Goal: Task Accomplishment & Management: Complete application form

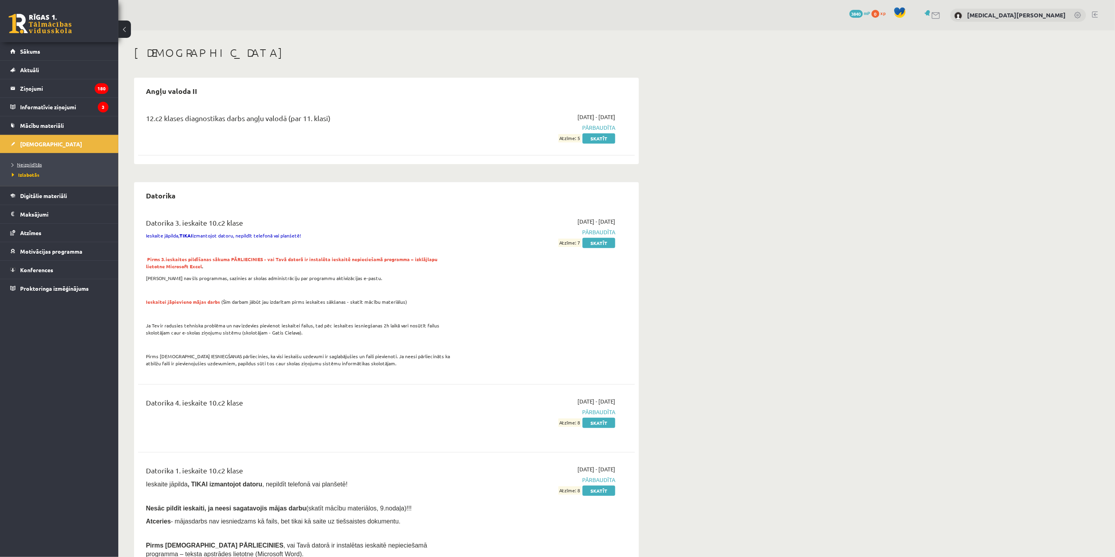
click at [32, 165] on span "Neizpildītās" at bounding box center [27, 164] width 30 height 6
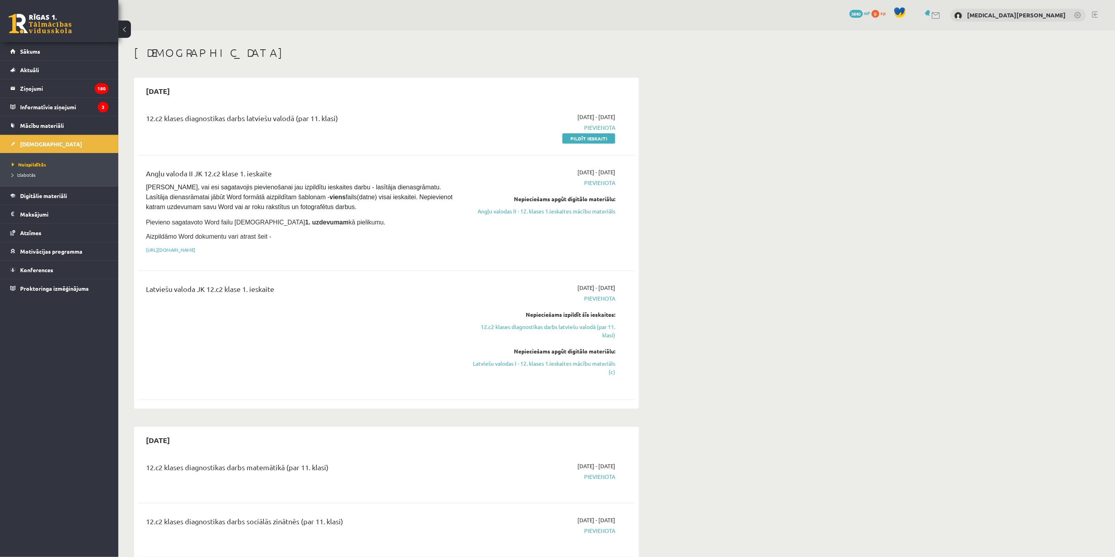
drag, startPoint x: 569, startPoint y: 137, endPoint x: 646, endPoint y: 26, distance: 135.3
click at [570, 137] on link "Pildīt ieskaiti" at bounding box center [588, 138] width 53 height 10
drag, startPoint x: 589, startPoint y: 141, endPoint x: 590, endPoint y: 36, distance: 104.9
click at [589, 141] on link "Pildīt ieskaiti" at bounding box center [588, 138] width 53 height 10
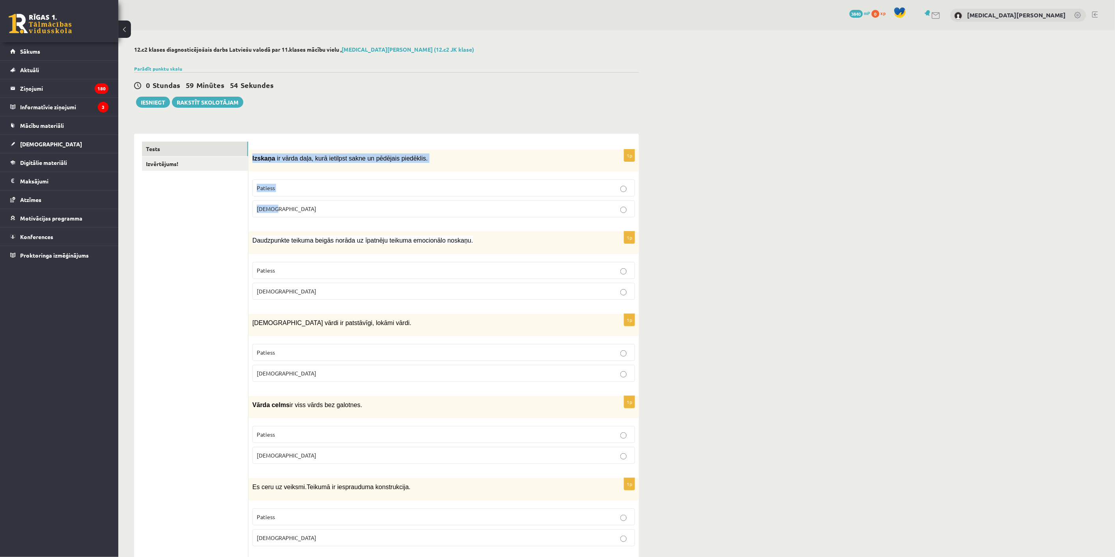
drag, startPoint x: 251, startPoint y: 157, endPoint x: 327, endPoint y: 207, distance: 91.9
click at [327, 207] on div "1p Izskaņa ir vārda daļa, kurā ietilpst sakne un pēdējais piedēklis. Patiess [D…" at bounding box center [443, 186] width 390 height 74
copy div "Izskaņa ir vārda daļa, kurā ietilpst sakne un pēdējais piedēklis. Patiess [DEMO…"
click at [302, 208] on p "[DEMOGRAPHIC_DATA]" at bounding box center [444, 209] width 374 height 8
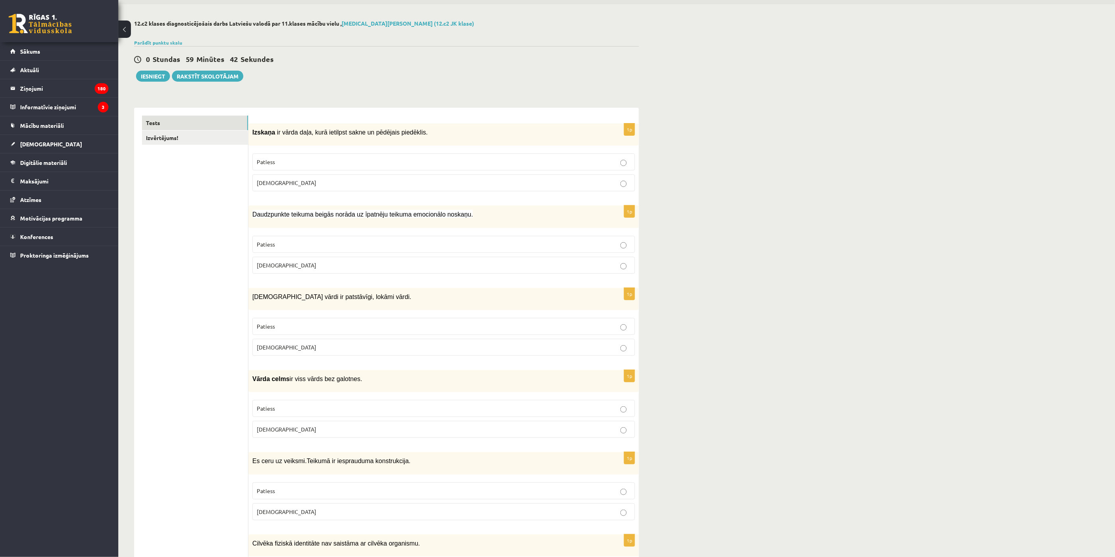
scroll to position [88, 0]
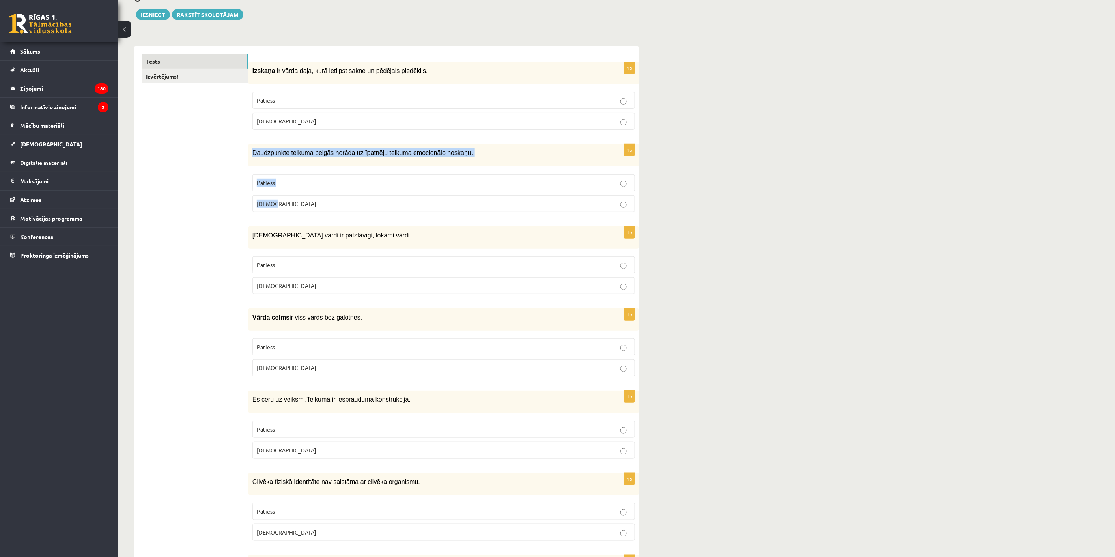
drag, startPoint x: 252, startPoint y: 152, endPoint x: 324, endPoint y: 192, distance: 83.3
click at [324, 192] on div "1p Daudzpunkte teikuma beigās norāda uz īpatnēju teikuma emocionālo noskaņu. Pa…" at bounding box center [443, 181] width 390 height 74
drag, startPoint x: 308, startPoint y: 161, endPoint x: 325, endPoint y: 166, distance: 18.2
click at [325, 166] on div "1p Daudzpunkte teikuma beigās norāda uz īpatnēju teikuma emocionālo noskaņu. Pa…" at bounding box center [443, 181] width 390 height 74
copy div "Daudzpunkte teikuma beigās norāda uz īpatnēju teikuma emocionālo noskaņu. Patie…"
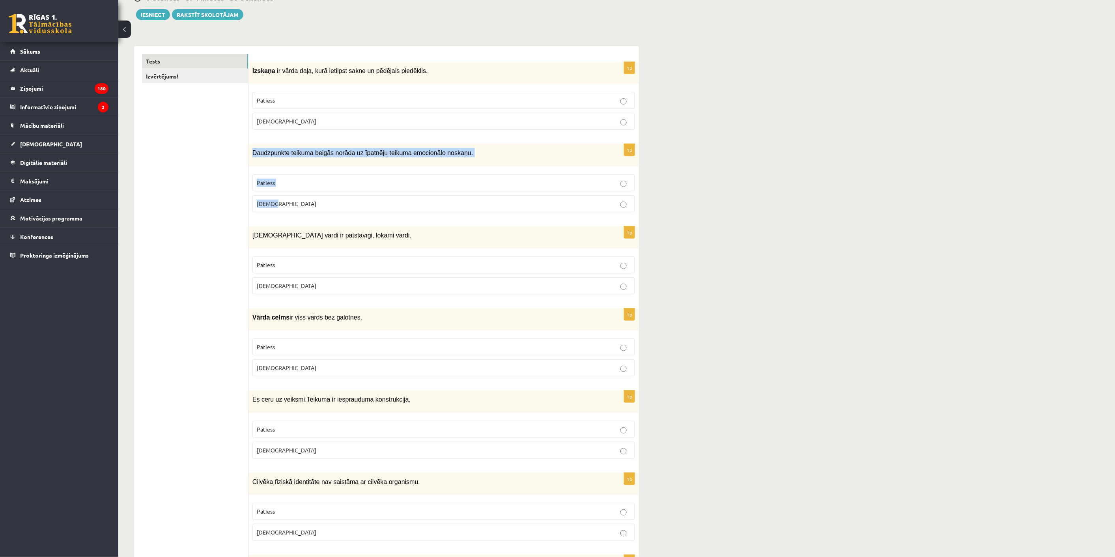
click at [255, 152] on span "Daudzpunkte teikuma beigās norāda uz īpatnēju teikuma emocionālo noskaņu." at bounding box center [362, 152] width 220 height 7
click at [302, 180] on p "Patiess" at bounding box center [444, 183] width 374 height 8
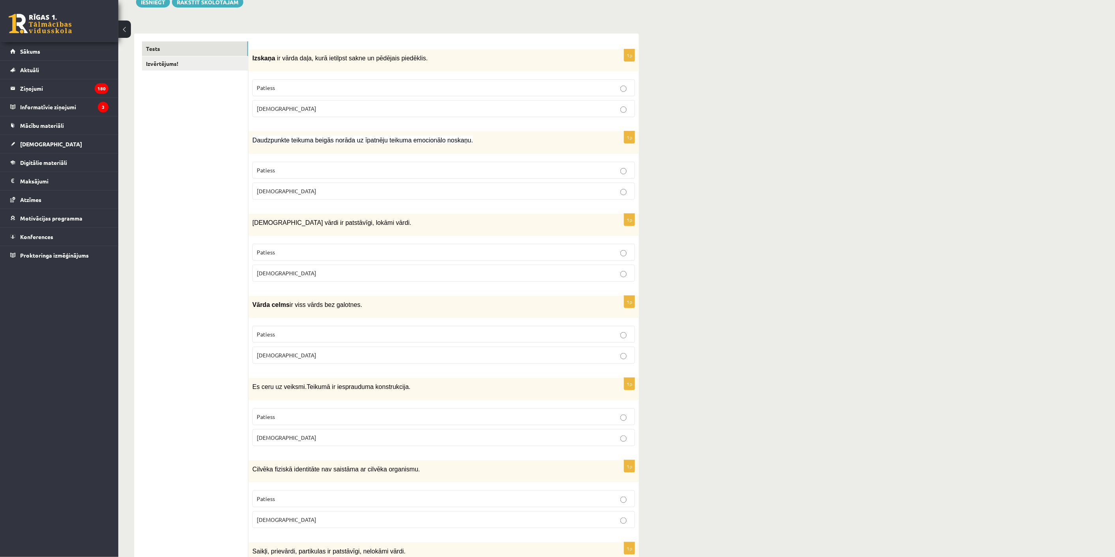
scroll to position [131, 0]
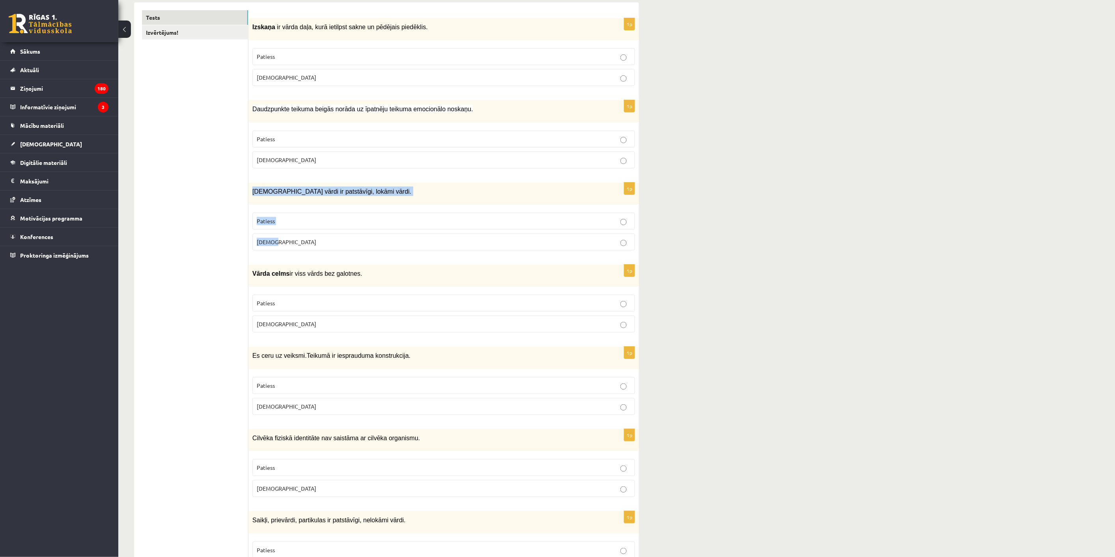
drag, startPoint x: 249, startPoint y: 186, endPoint x: 339, endPoint y: 233, distance: 101.8
click at [339, 233] on div "1p [DEMOGRAPHIC_DATA] vārdi ir patstāvīgi, lokāmi vārdi. Patiess [DEMOGRAPHIC_D…" at bounding box center [443, 220] width 390 height 74
copy div "[DEMOGRAPHIC_DATA] vārdi ir patstāvīgi, lokāmi vārdi. Patiess [DEMOGRAPHIC_DATA]"
click at [285, 242] on p "[DEMOGRAPHIC_DATA]" at bounding box center [444, 242] width 374 height 8
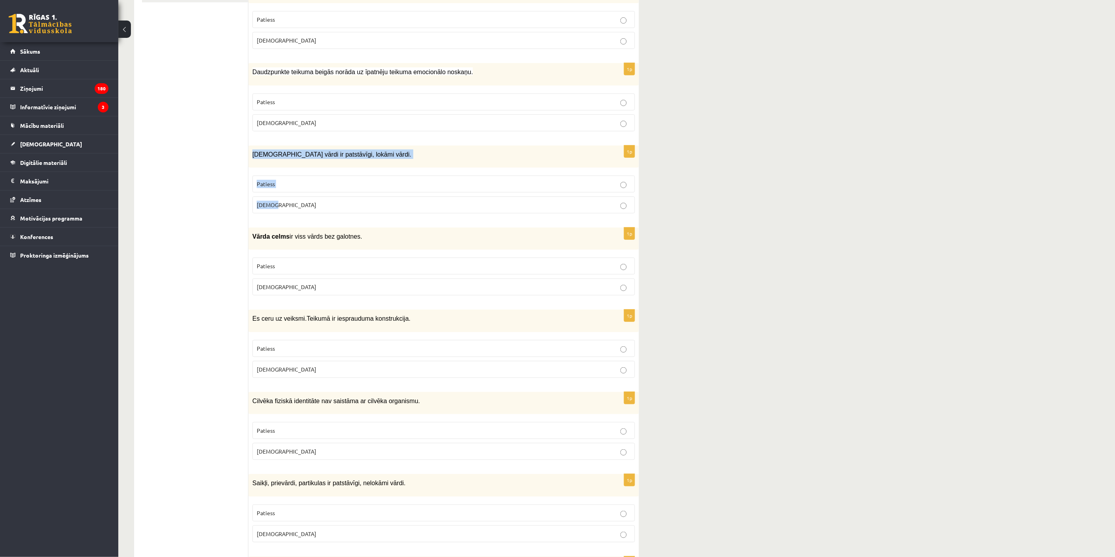
scroll to position [175, 0]
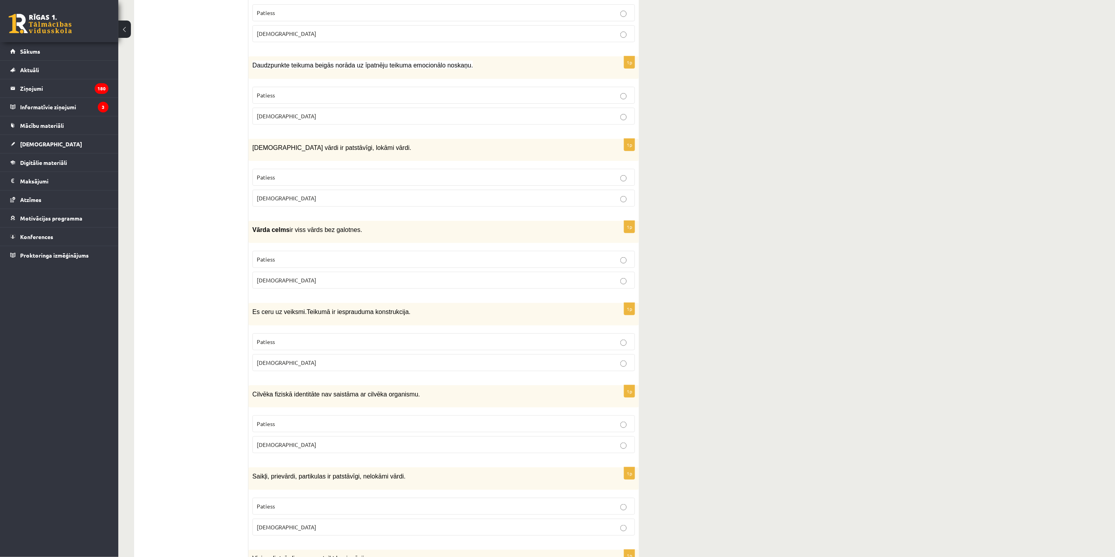
drag, startPoint x: 259, startPoint y: 226, endPoint x: 306, endPoint y: 244, distance: 50.9
click at [265, 226] on span "Vārda celms" at bounding box center [270, 229] width 37 height 7
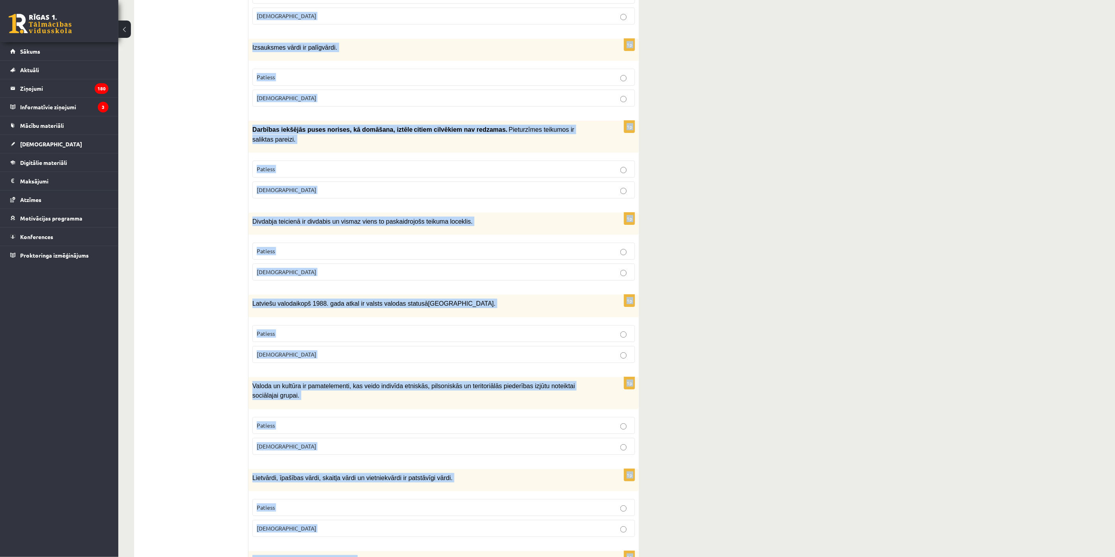
scroll to position [2063, 0]
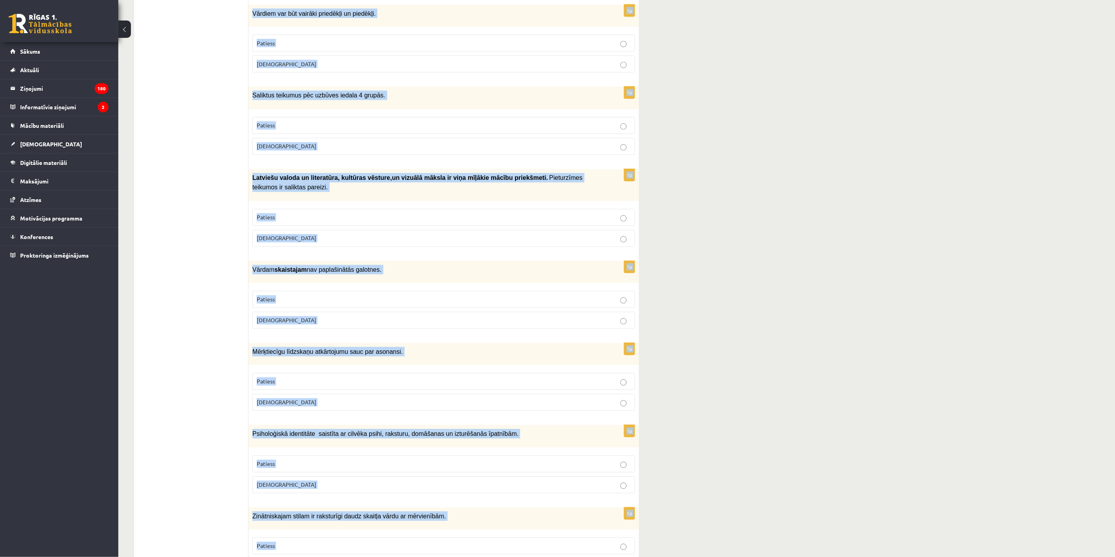
drag, startPoint x: 251, startPoint y: 229, endPoint x: 427, endPoint y: 556, distance: 372.0
copy form "Lorem ipsum do sita conse adi elitsedd. Eiusmod Tempor 0i Ut labo et dolorem. A…"
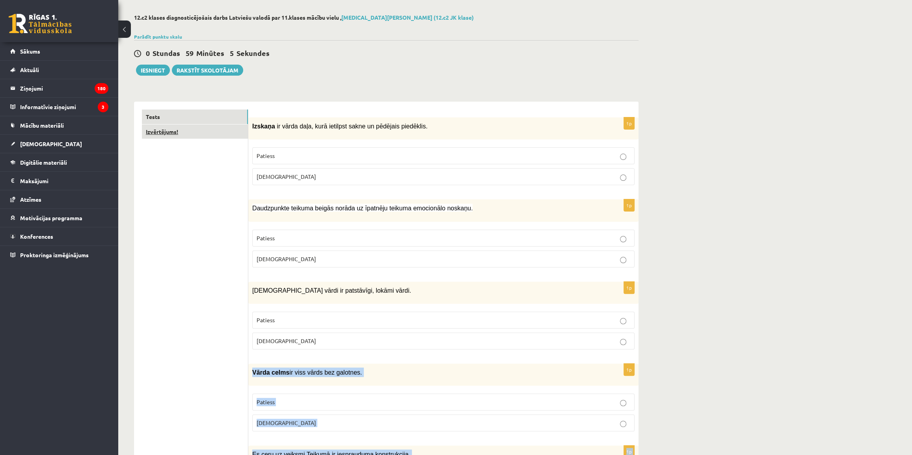
scroll to position [0, 0]
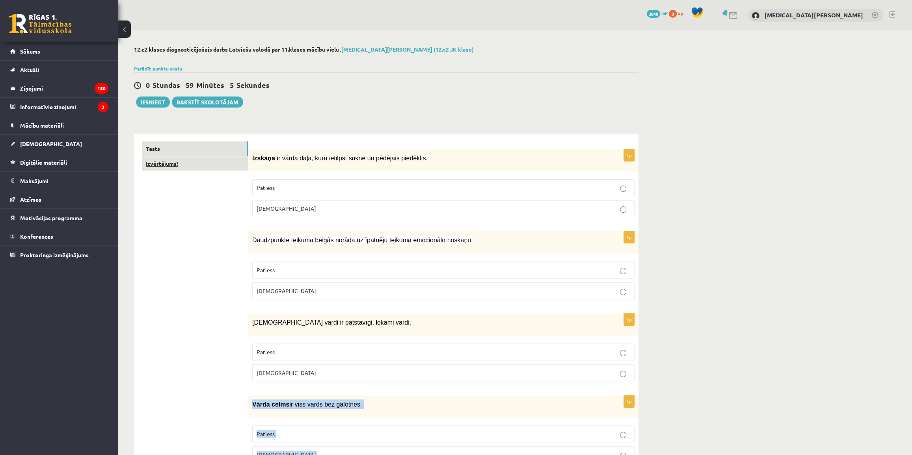
click at [181, 157] on link "Izvērtējums!" at bounding box center [195, 164] width 106 height 15
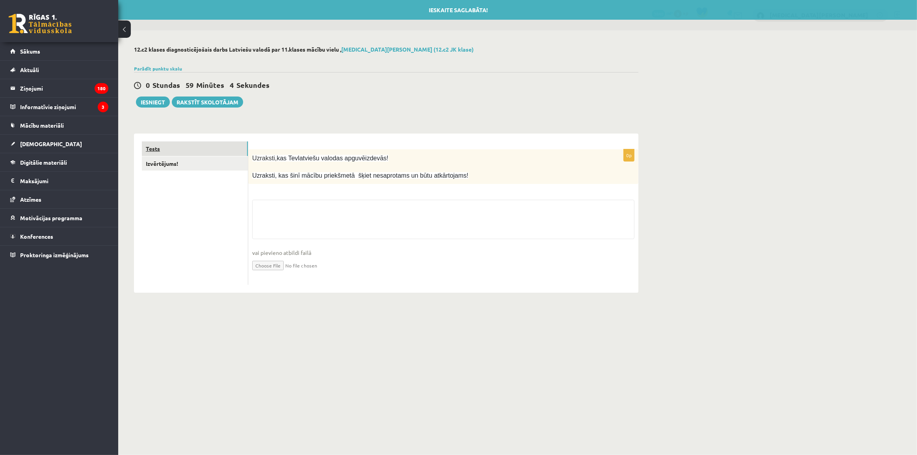
click at [185, 151] on link "Tests" at bounding box center [195, 149] width 106 height 15
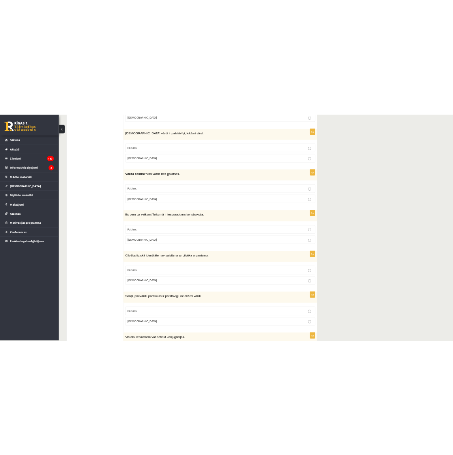
scroll to position [287, 0]
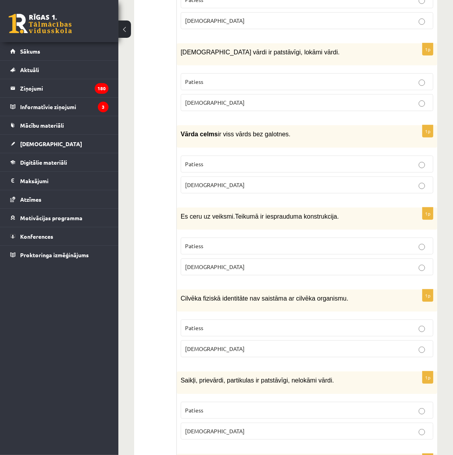
click at [245, 160] on p "Patiess" at bounding box center [307, 164] width 244 height 8
click at [242, 263] on p "[DEMOGRAPHIC_DATA]" at bounding box center [307, 267] width 244 height 8
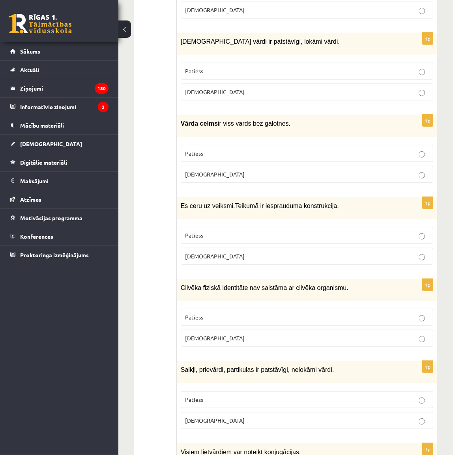
scroll to position [323, 0]
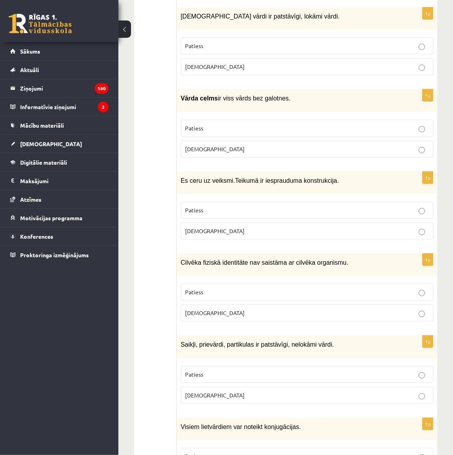
click at [266, 309] on p "[DEMOGRAPHIC_DATA]" at bounding box center [307, 313] width 244 height 8
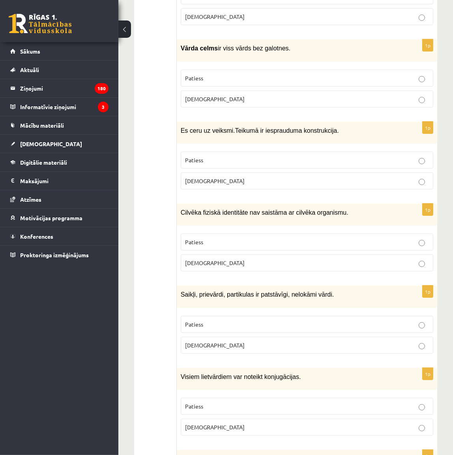
scroll to position [394, 0]
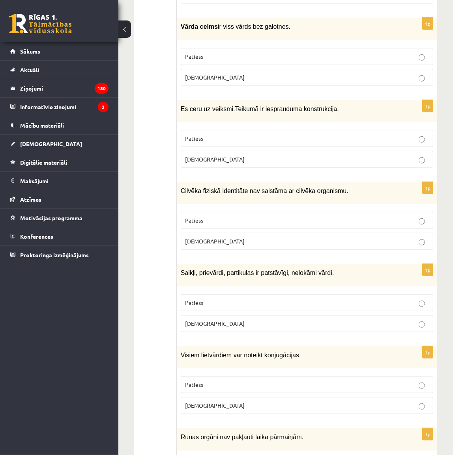
click at [244, 315] on label "[DEMOGRAPHIC_DATA]" at bounding box center [307, 323] width 252 height 17
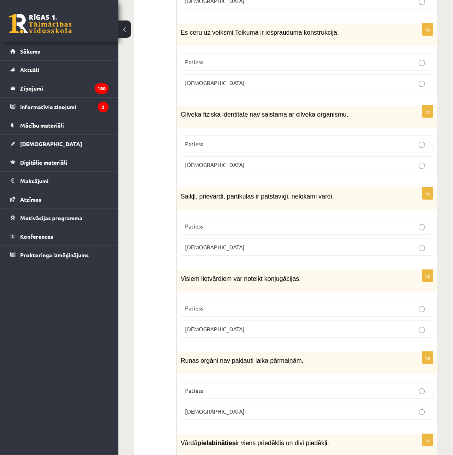
scroll to position [502, 0]
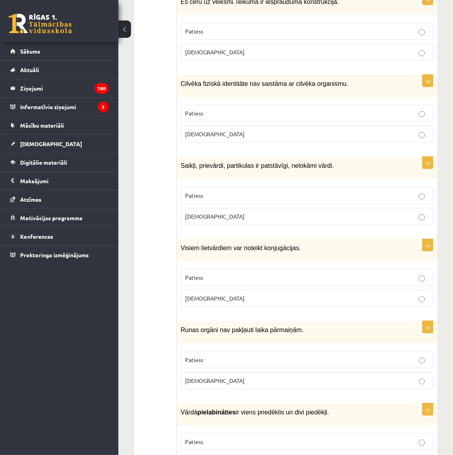
click at [229, 295] on p "[DEMOGRAPHIC_DATA]" at bounding box center [307, 299] width 244 height 8
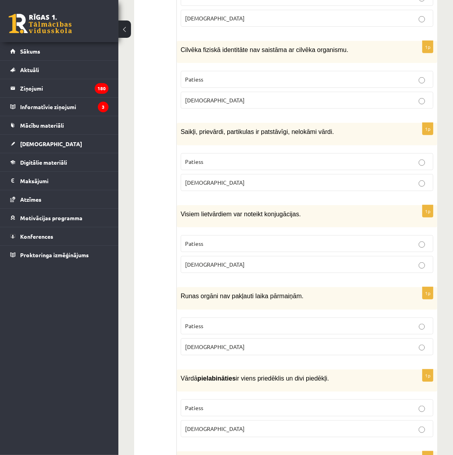
scroll to position [537, 0]
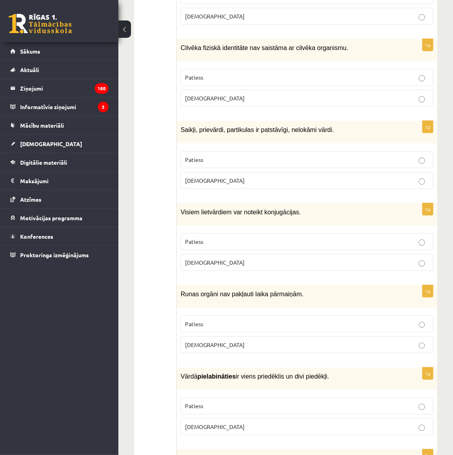
click at [249, 337] on label "[DEMOGRAPHIC_DATA]" at bounding box center [307, 345] width 252 height 17
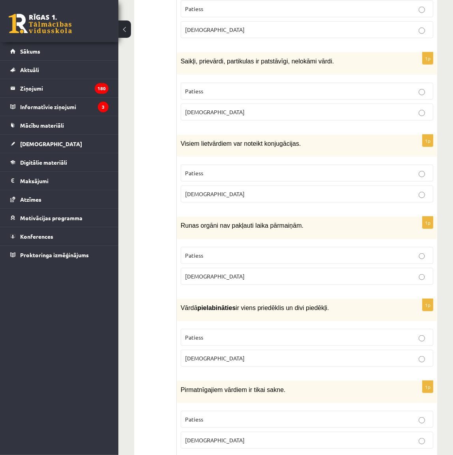
scroll to position [609, 0]
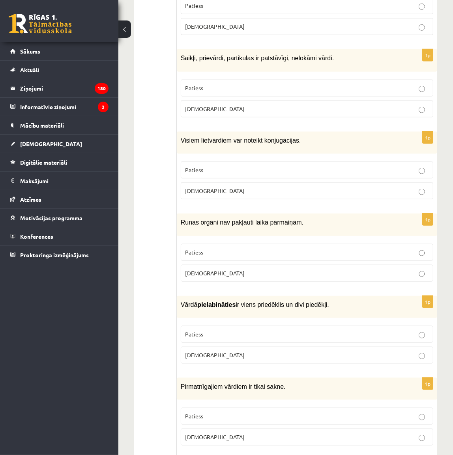
click at [231, 330] on p "Patiess" at bounding box center [307, 334] width 244 height 8
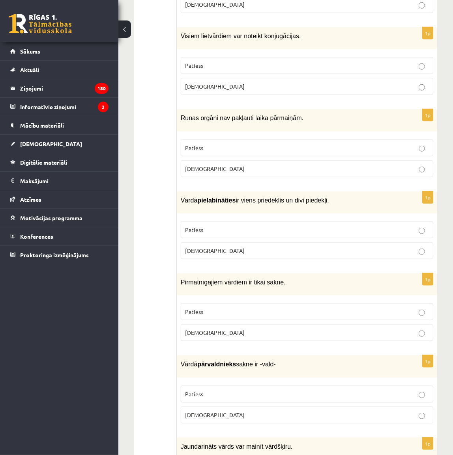
scroll to position [717, 0]
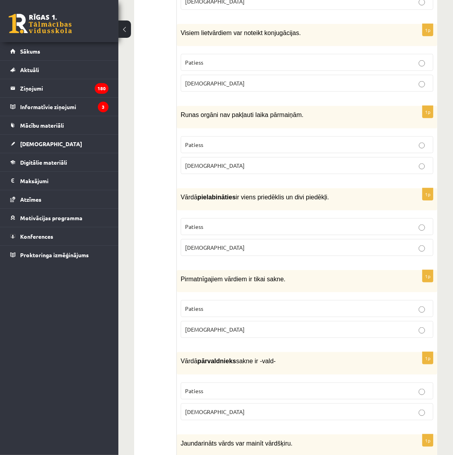
click at [227, 305] on p "Patiess" at bounding box center [307, 309] width 244 height 8
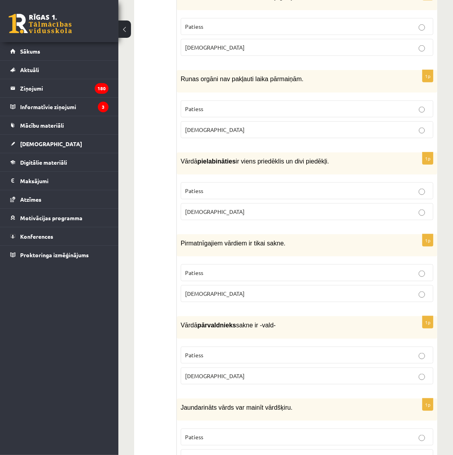
click at [224, 347] on label "Patiess" at bounding box center [307, 355] width 252 height 17
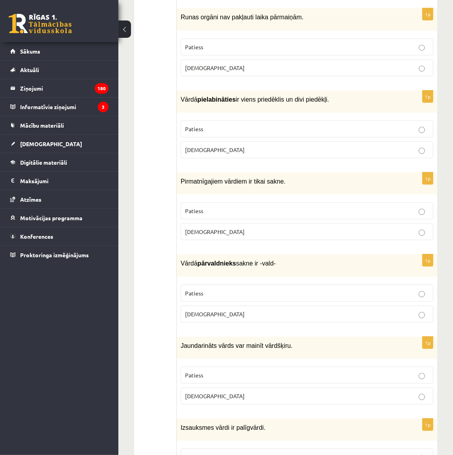
scroll to position [860, 0]
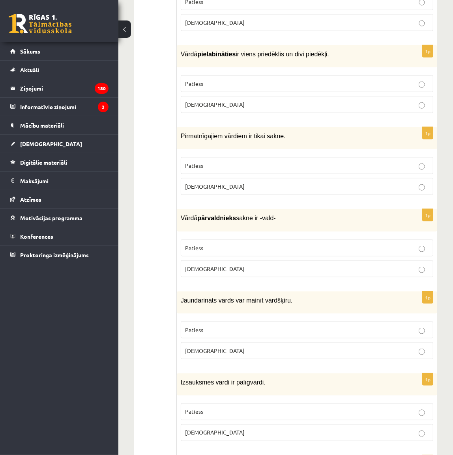
click at [225, 347] on p "[DEMOGRAPHIC_DATA]" at bounding box center [307, 351] width 244 height 8
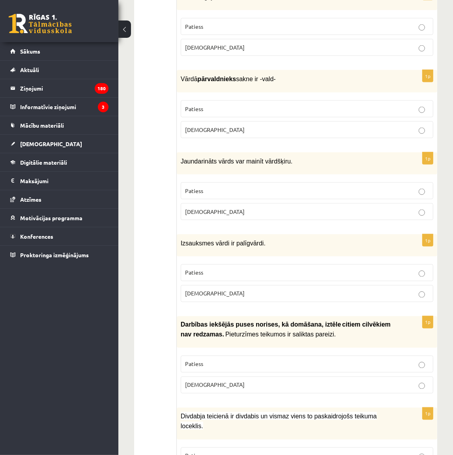
scroll to position [1003, 0]
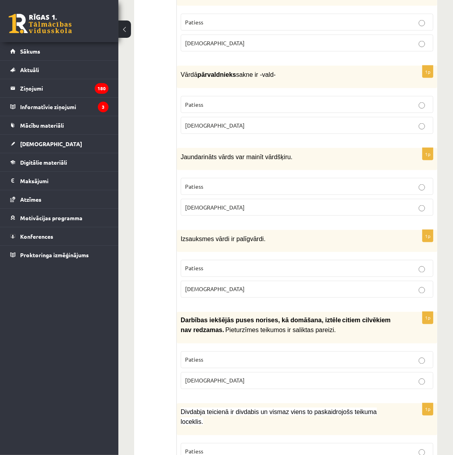
click at [220, 265] on p "Patiess" at bounding box center [307, 269] width 244 height 8
click at [209, 352] on label "Patiess" at bounding box center [307, 360] width 252 height 17
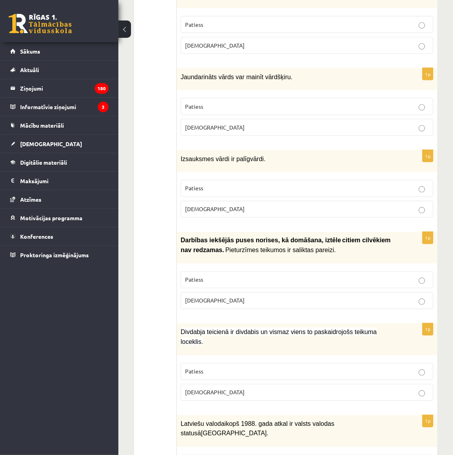
scroll to position [1147, 0]
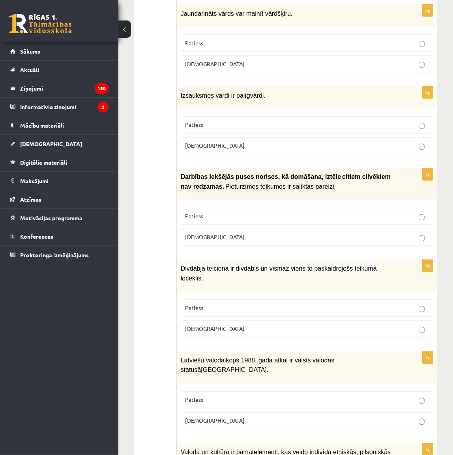
click at [271, 304] on p "Patiess" at bounding box center [307, 308] width 244 height 8
click at [209, 396] on p "Patiess" at bounding box center [307, 400] width 244 height 8
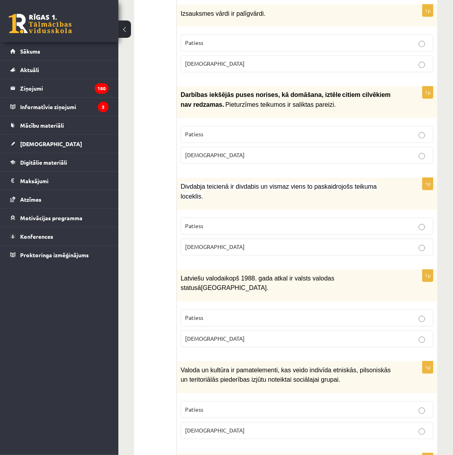
scroll to position [1254, 0]
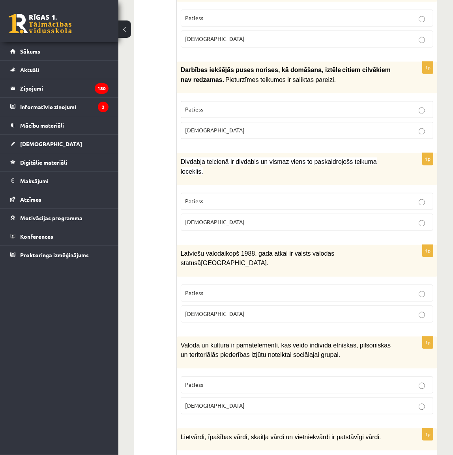
click at [230, 381] on p "Patiess" at bounding box center [307, 385] width 244 height 8
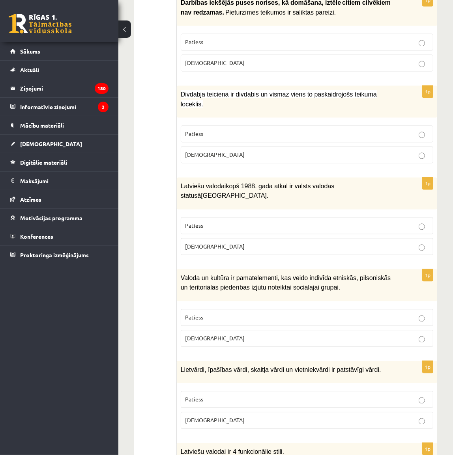
scroll to position [1326, 0]
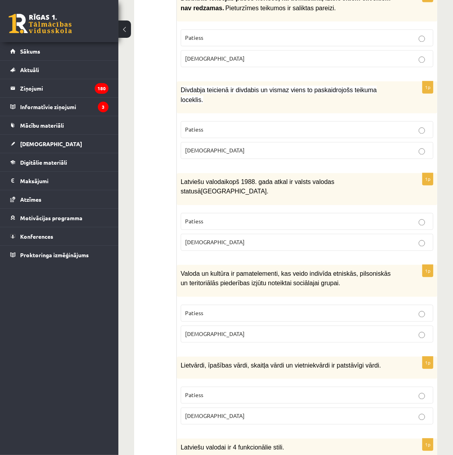
click at [277, 387] on label "Patiess" at bounding box center [307, 395] width 252 height 17
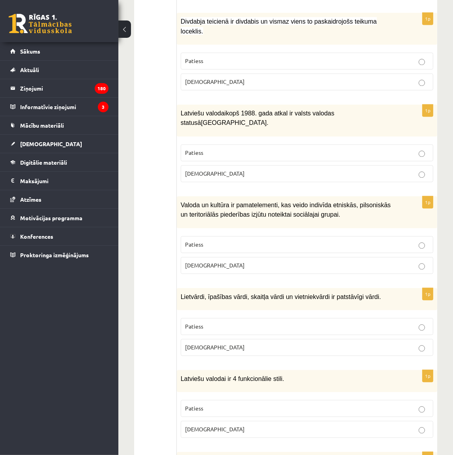
scroll to position [1398, 0]
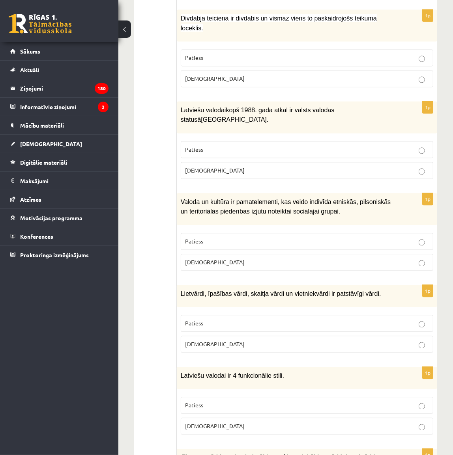
click at [226, 418] on label "[DEMOGRAPHIC_DATA]" at bounding box center [307, 426] width 252 height 17
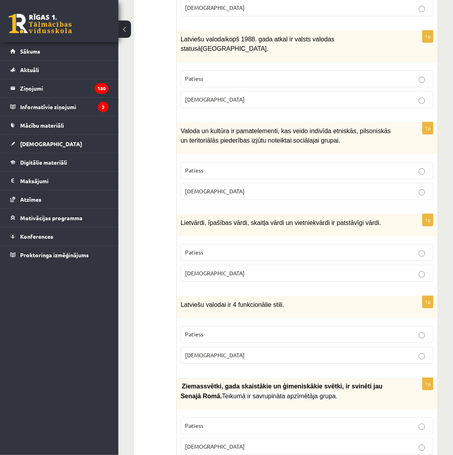
scroll to position [1469, 0]
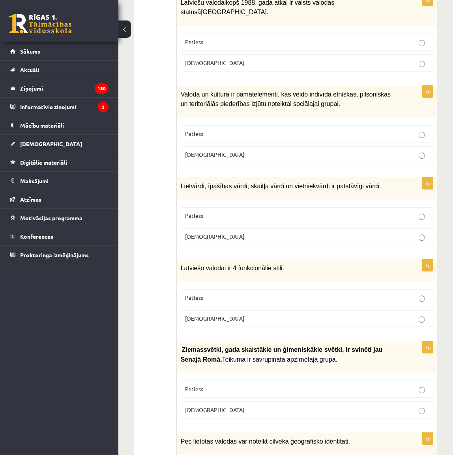
click at [215, 385] on p "Patiess" at bounding box center [307, 389] width 244 height 8
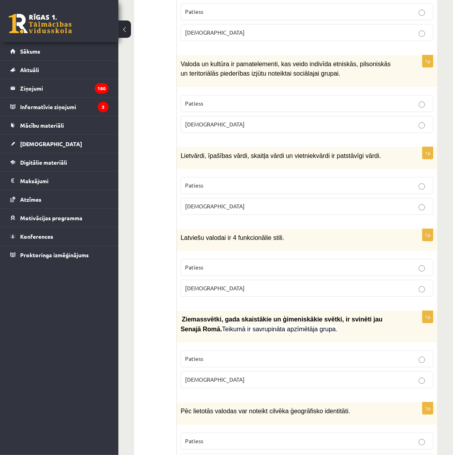
scroll to position [1541, 0]
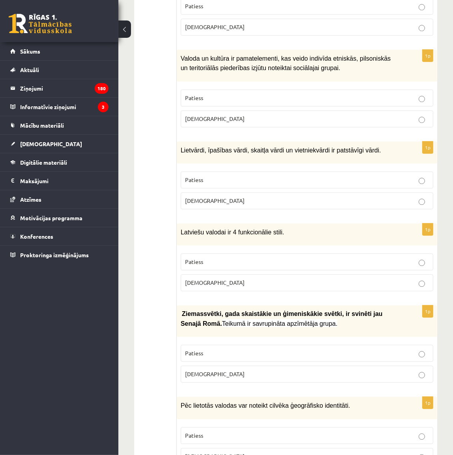
click at [213, 427] on label "Patiess" at bounding box center [307, 435] width 252 height 17
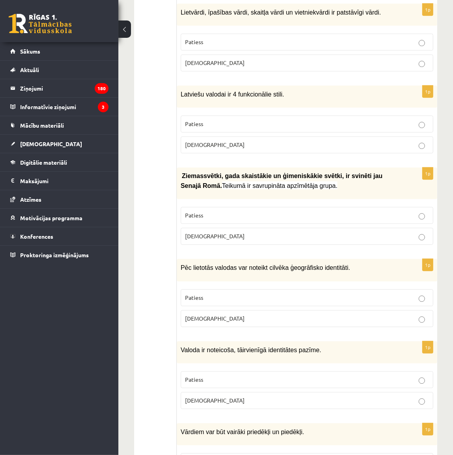
scroll to position [1684, 0]
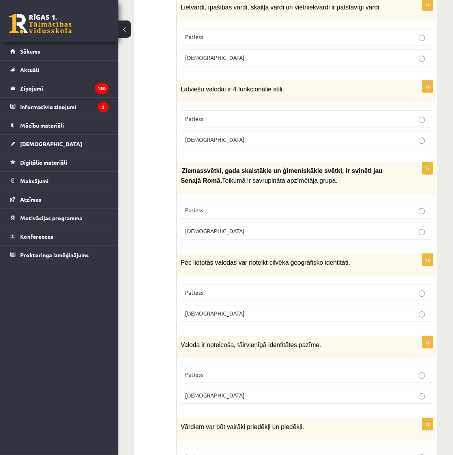
click at [234, 387] on label "[DEMOGRAPHIC_DATA]" at bounding box center [307, 395] width 252 height 17
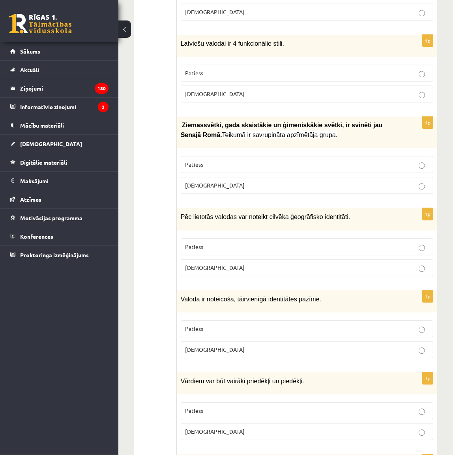
scroll to position [1792, 0]
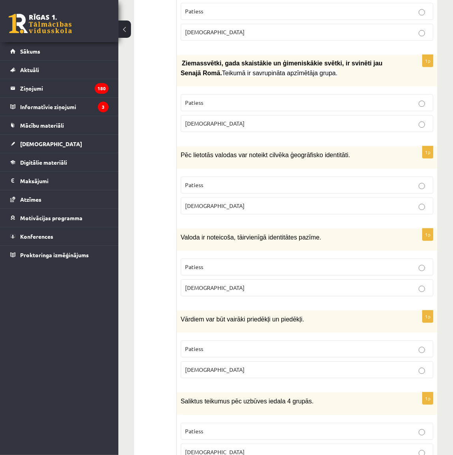
click at [215, 345] on p "Patiess" at bounding box center [307, 349] width 244 height 8
click at [219, 427] on p "Patiess" at bounding box center [307, 431] width 244 height 8
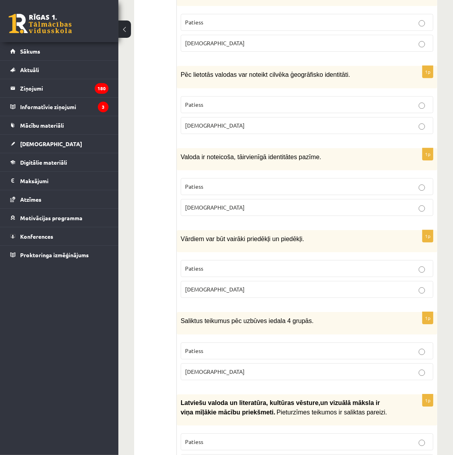
scroll to position [1900, 0]
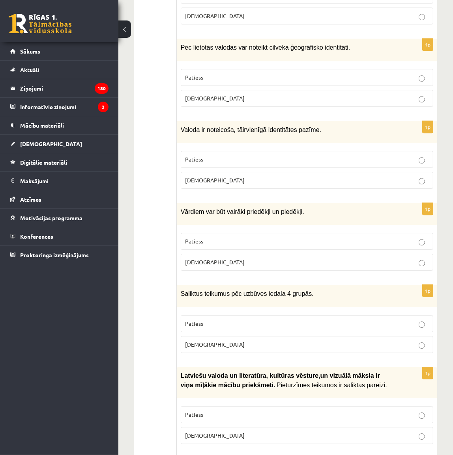
click at [297, 432] on p "[DEMOGRAPHIC_DATA]" at bounding box center [307, 436] width 244 height 8
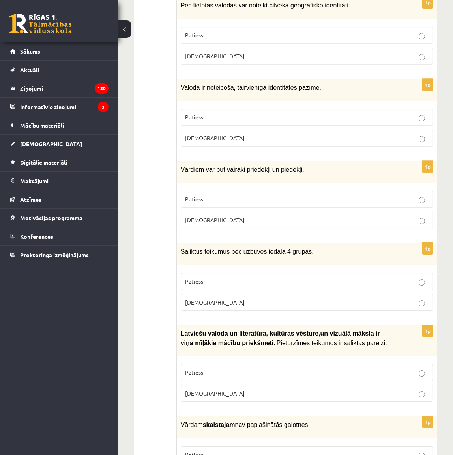
scroll to position [2043, 0]
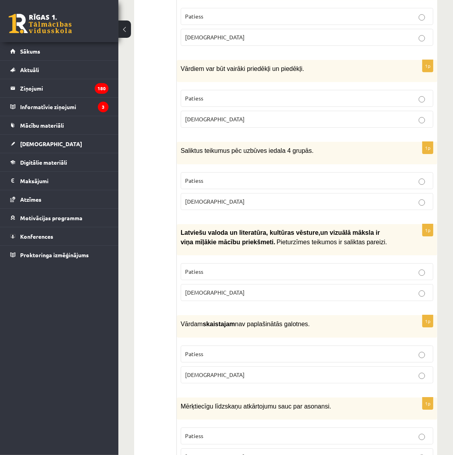
click at [261, 350] on p "Patiess" at bounding box center [307, 354] width 244 height 8
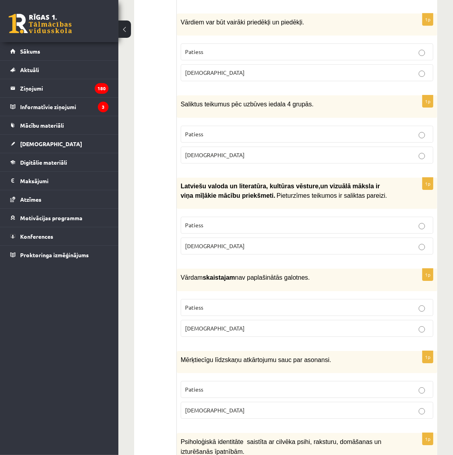
scroll to position [2115, 0]
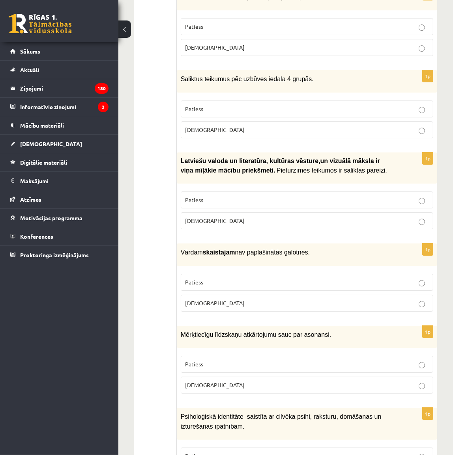
click at [226, 377] on label "[DEMOGRAPHIC_DATA]" at bounding box center [307, 385] width 252 height 17
click at [227, 381] on p "[DEMOGRAPHIC_DATA]" at bounding box center [307, 385] width 244 height 8
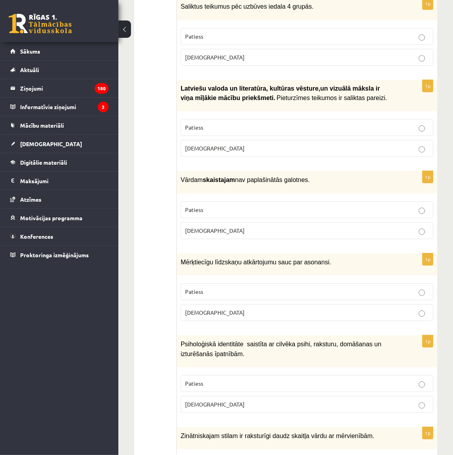
scroll to position [2191, 0]
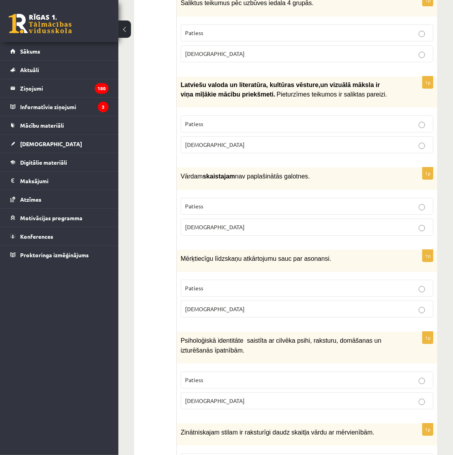
click at [227, 376] on p "Patiess" at bounding box center [307, 380] width 244 height 8
click at [225, 458] on p "Patiess" at bounding box center [307, 462] width 244 height 8
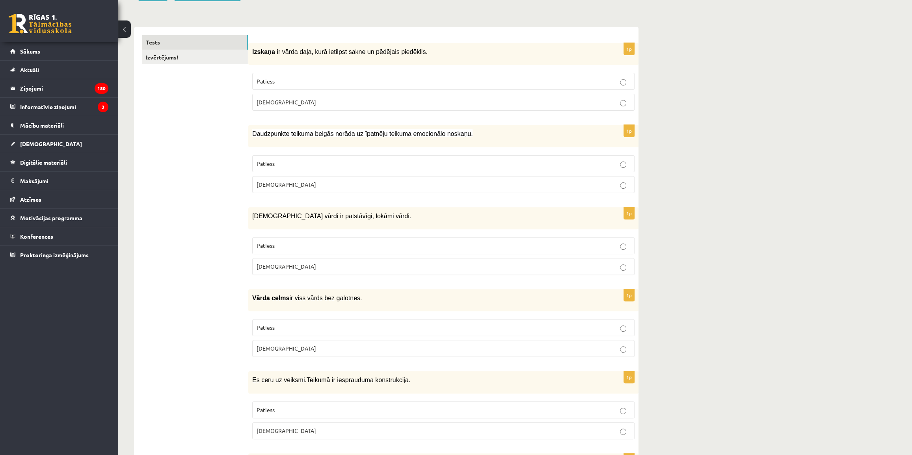
scroll to position [107, 0]
drag, startPoint x: 317, startPoint y: 243, endPoint x: 336, endPoint y: 256, distance: 23.3
click at [323, 247] on div "1p [DEMOGRAPHIC_DATA] vārdi ir patstāvīgi, lokāmi vārdi. Patiess [DEMOGRAPHIC_D…" at bounding box center [443, 244] width 390 height 74
drag, startPoint x: 192, startPoint y: 228, endPoint x: 217, endPoint y: 230, distance: 25.3
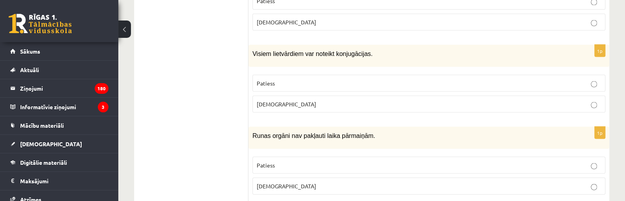
scroll to position [681, 0]
